Goal: Task Accomplishment & Management: Use online tool/utility

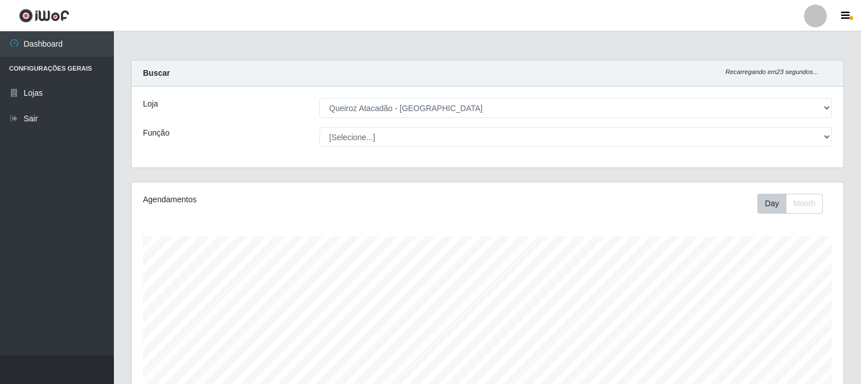
select select "464"
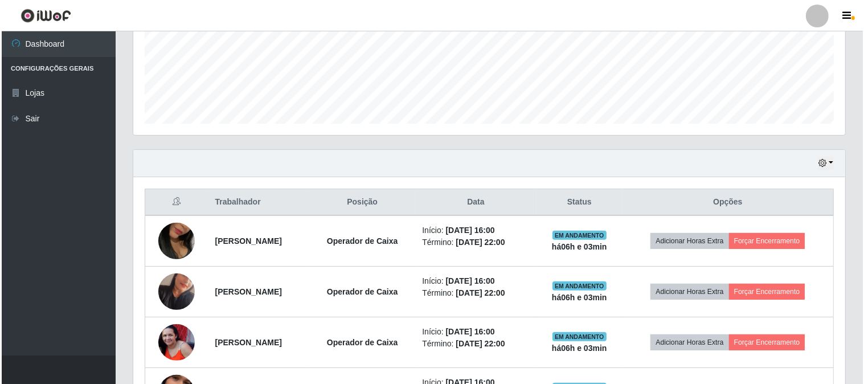
scroll to position [474, 0]
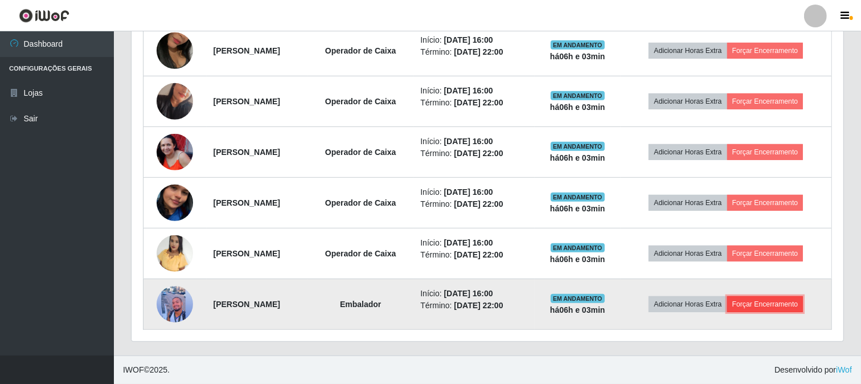
click at [771, 300] on button "Forçar Encerramento" at bounding box center [765, 304] width 76 height 16
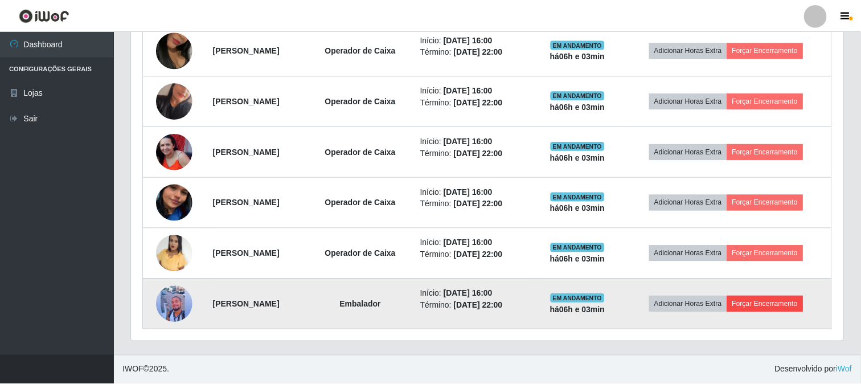
scroll to position [236, 704]
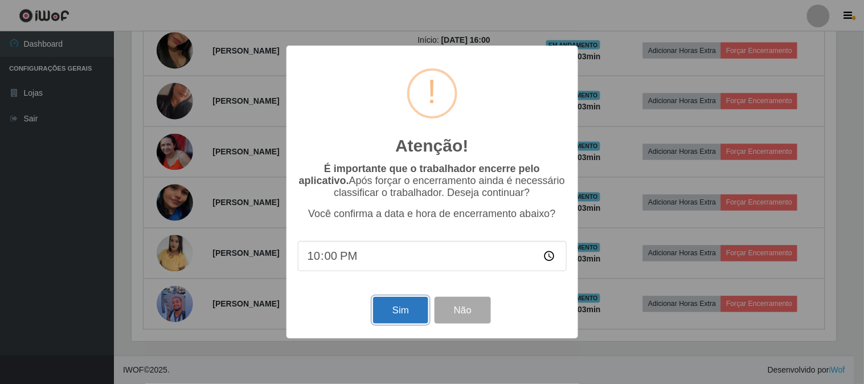
click at [383, 311] on button "Sim" at bounding box center [400, 310] width 55 height 27
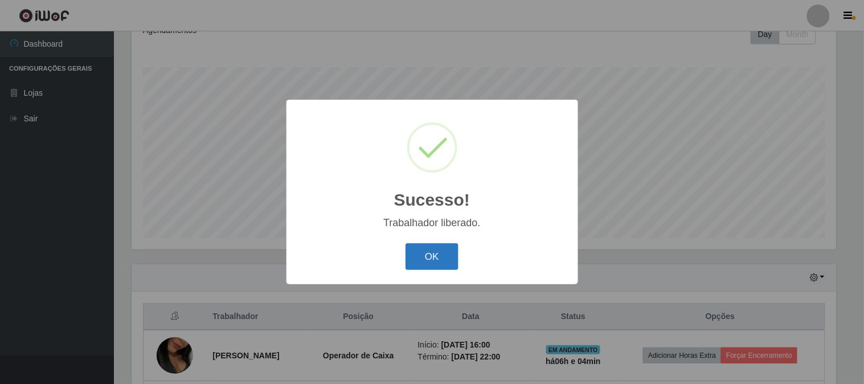
click at [439, 247] on button "OK" at bounding box center [431, 256] width 53 height 27
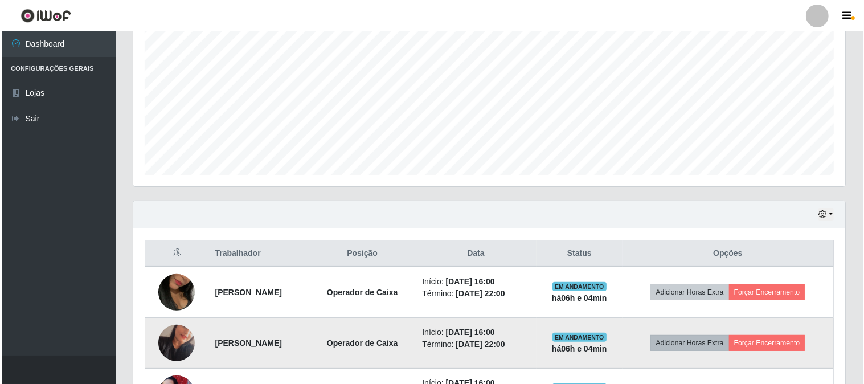
scroll to position [359, 0]
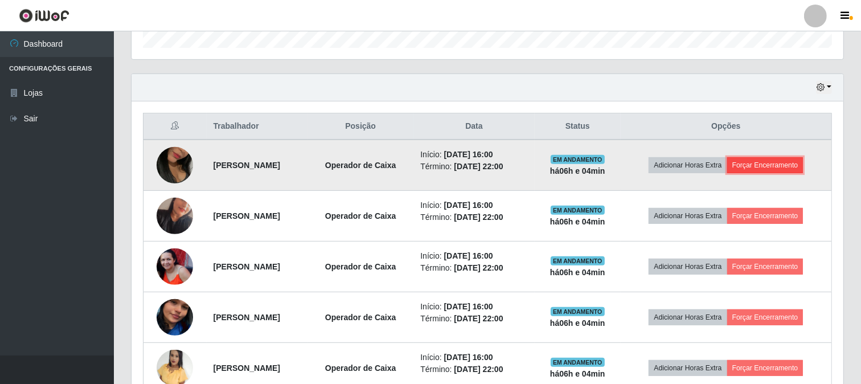
click at [777, 167] on button "Forçar Encerramento" at bounding box center [765, 165] width 76 height 16
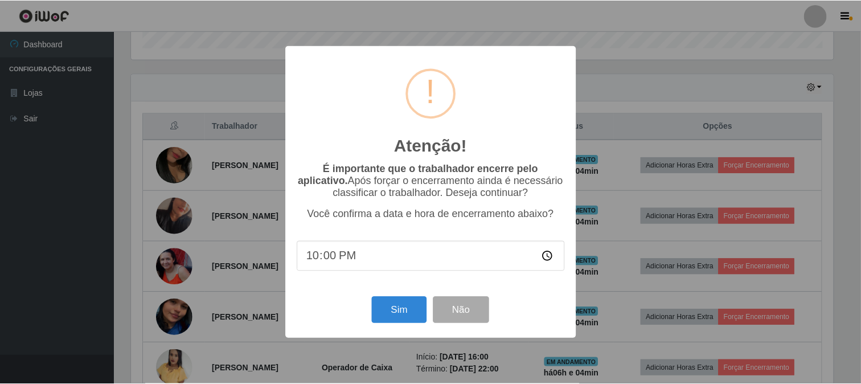
scroll to position [236, 704]
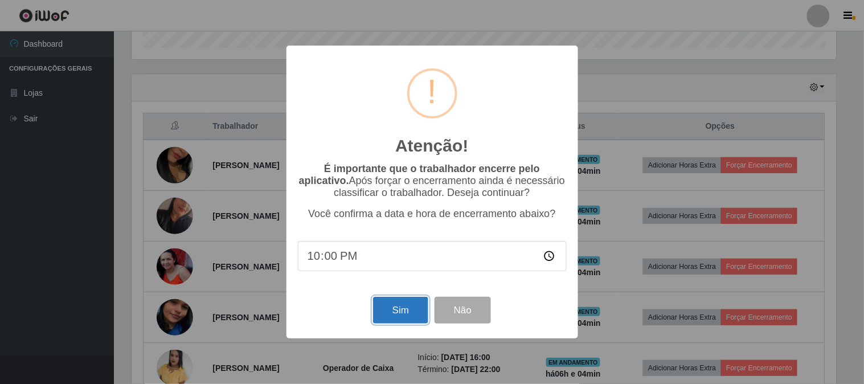
click at [405, 314] on button "Sim" at bounding box center [400, 310] width 55 height 27
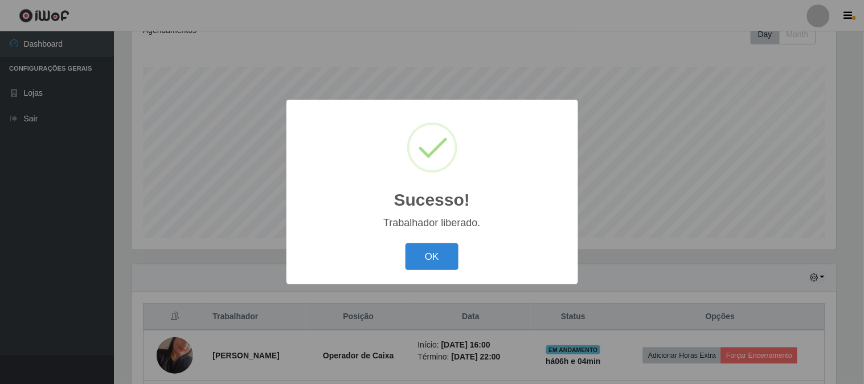
click at [432, 243] on div "OK Cancel" at bounding box center [432, 256] width 269 height 32
click at [430, 254] on button "OK" at bounding box center [431, 256] width 53 height 27
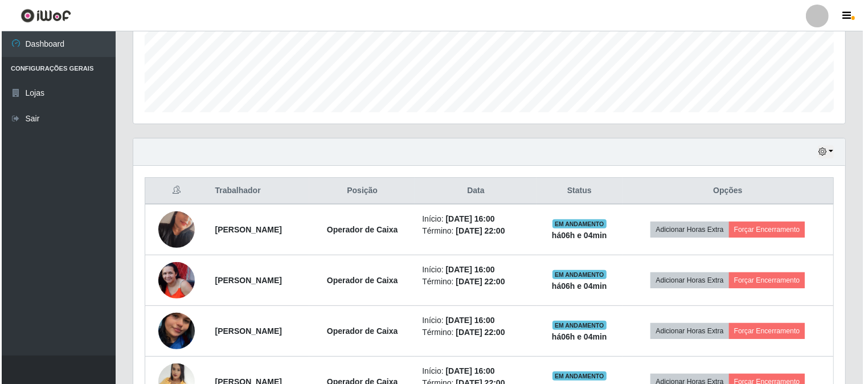
scroll to position [296, 0]
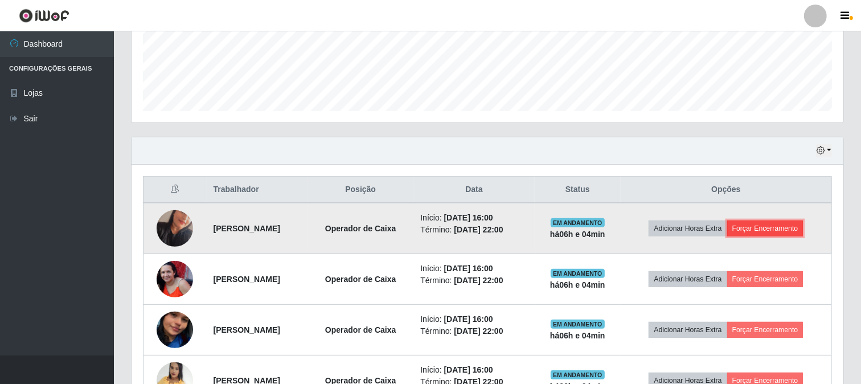
click at [776, 226] on button "Forçar Encerramento" at bounding box center [765, 228] width 76 height 16
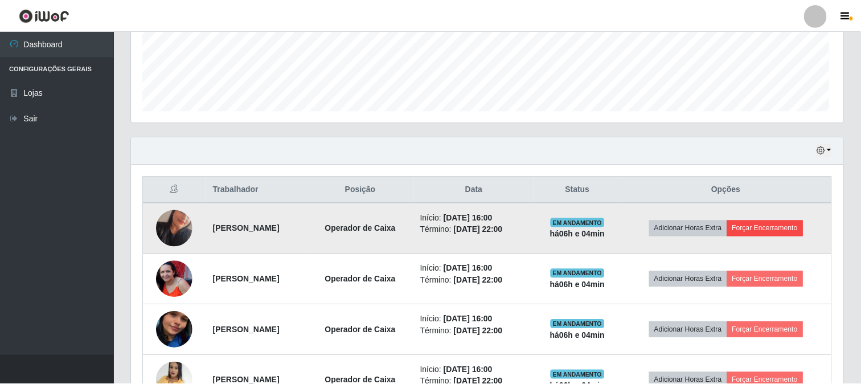
scroll to position [236, 704]
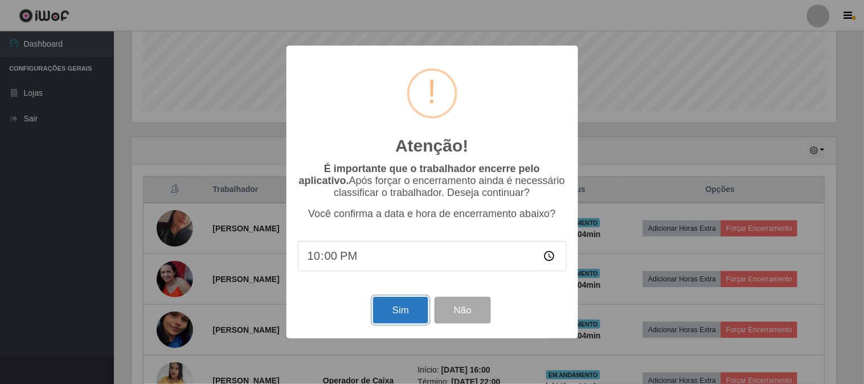
click at [411, 313] on button "Sim" at bounding box center [400, 310] width 55 height 27
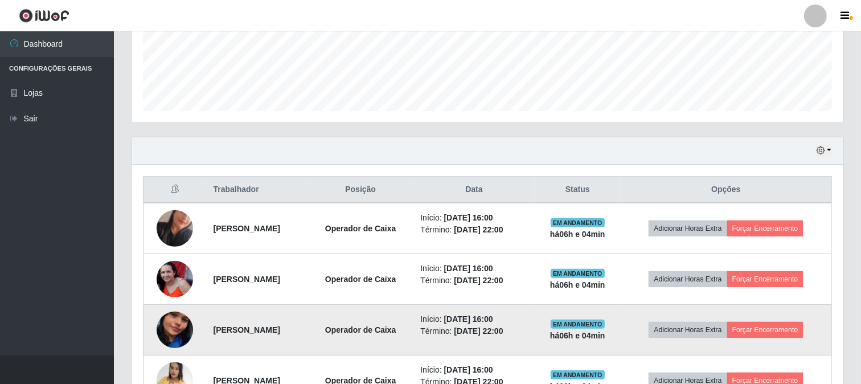
scroll to position [0, 0]
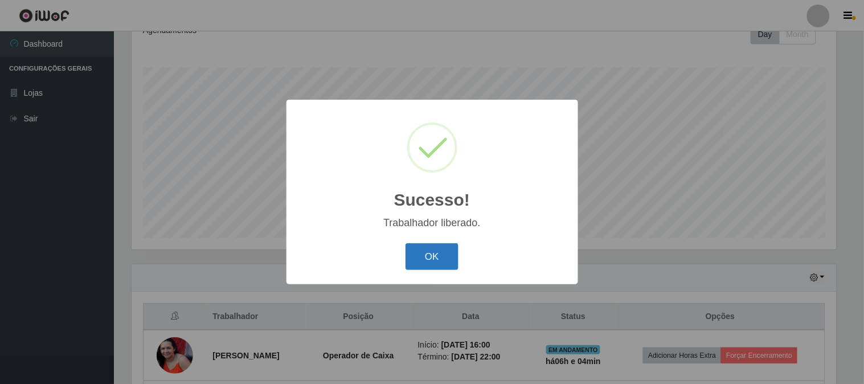
click at [424, 262] on button "OK" at bounding box center [431, 256] width 53 height 27
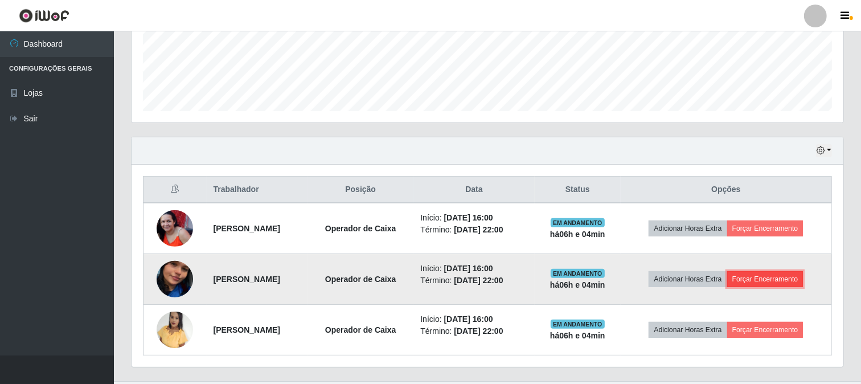
click at [775, 282] on button "Forçar Encerramento" at bounding box center [765, 279] width 76 height 16
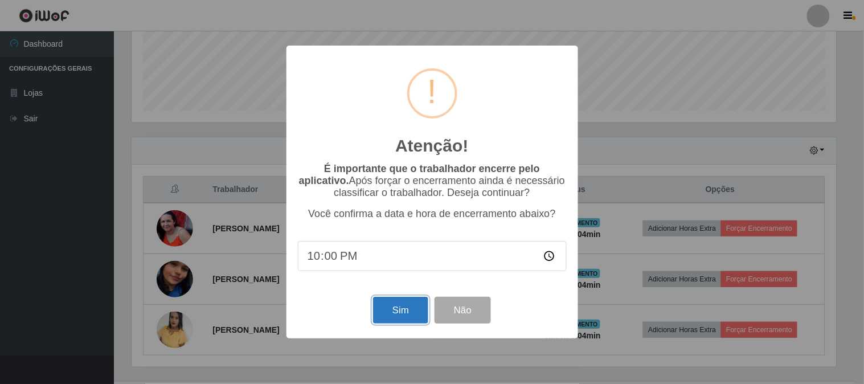
click at [402, 307] on button "Sim" at bounding box center [400, 310] width 55 height 27
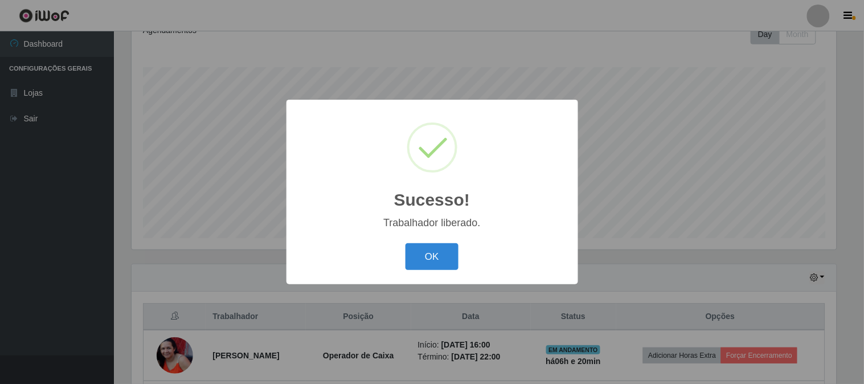
drag, startPoint x: 399, startPoint y: 294, endPoint x: 855, endPoint y: 216, distance: 462.7
click at [855, 216] on div "Sucesso! × Trabalhador liberado. OK Cancel" at bounding box center [432, 192] width 864 height 384
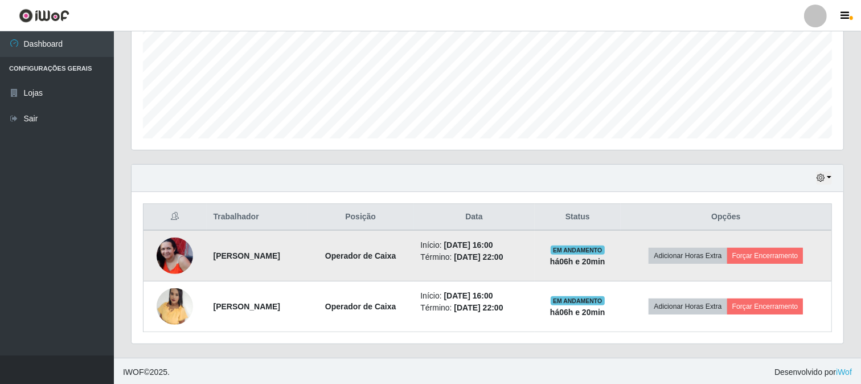
scroll to position [271, 0]
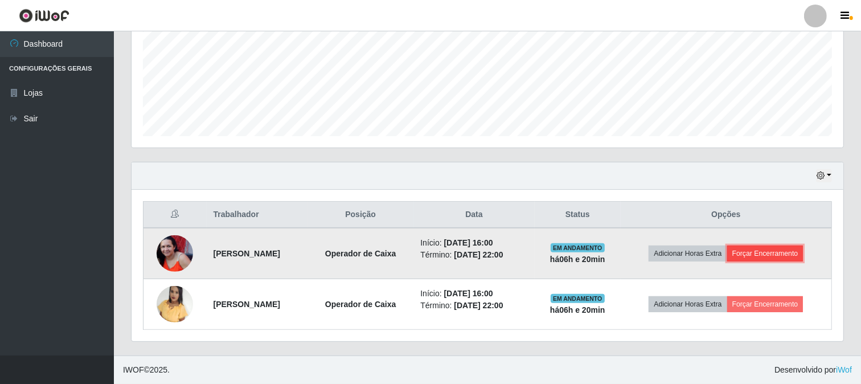
click at [769, 256] on button "Forçar Encerramento" at bounding box center [765, 253] width 76 height 16
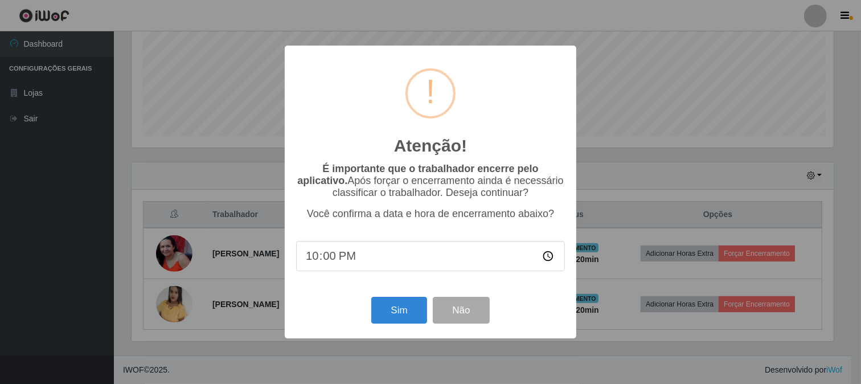
scroll to position [236, 704]
click at [416, 315] on button "Sim" at bounding box center [400, 310] width 55 height 27
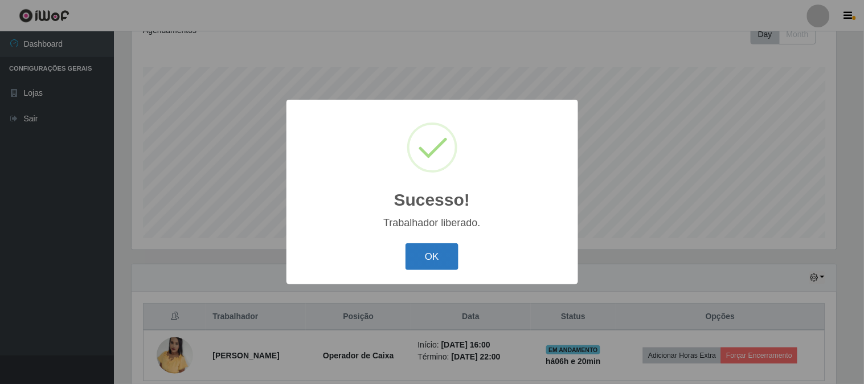
click at [440, 266] on button "OK" at bounding box center [431, 256] width 53 height 27
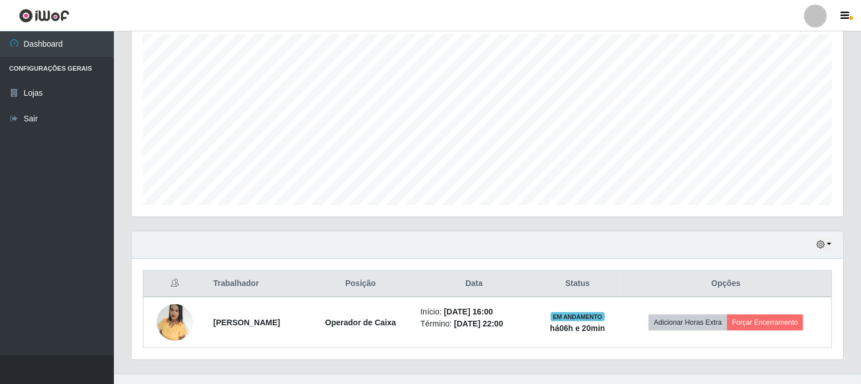
scroll to position [220, 0]
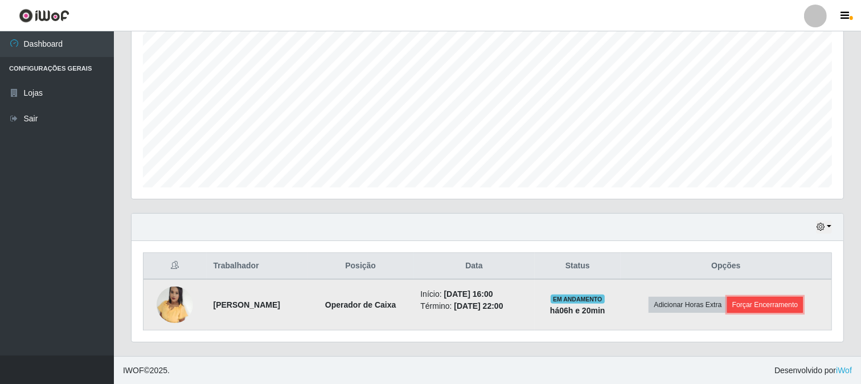
click at [754, 304] on button "Forçar Encerramento" at bounding box center [765, 305] width 76 height 16
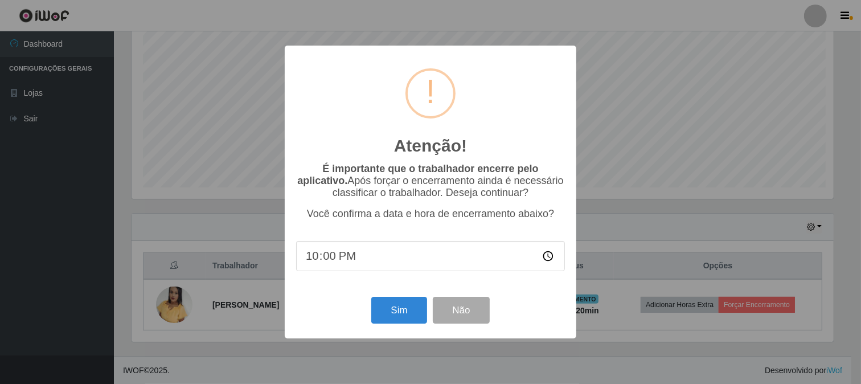
scroll to position [236, 704]
click at [385, 319] on button "Sim" at bounding box center [400, 310] width 55 height 27
